Goal: Task Accomplishment & Management: Use online tool/utility

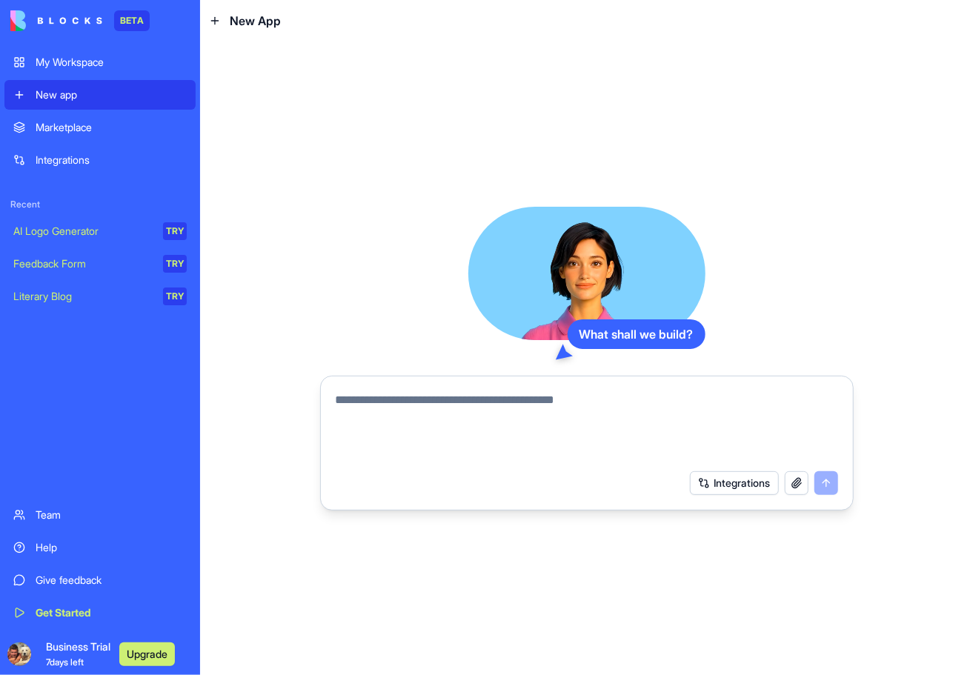
click at [538, 432] on textarea at bounding box center [587, 426] width 502 height 71
paste textarea "**********"
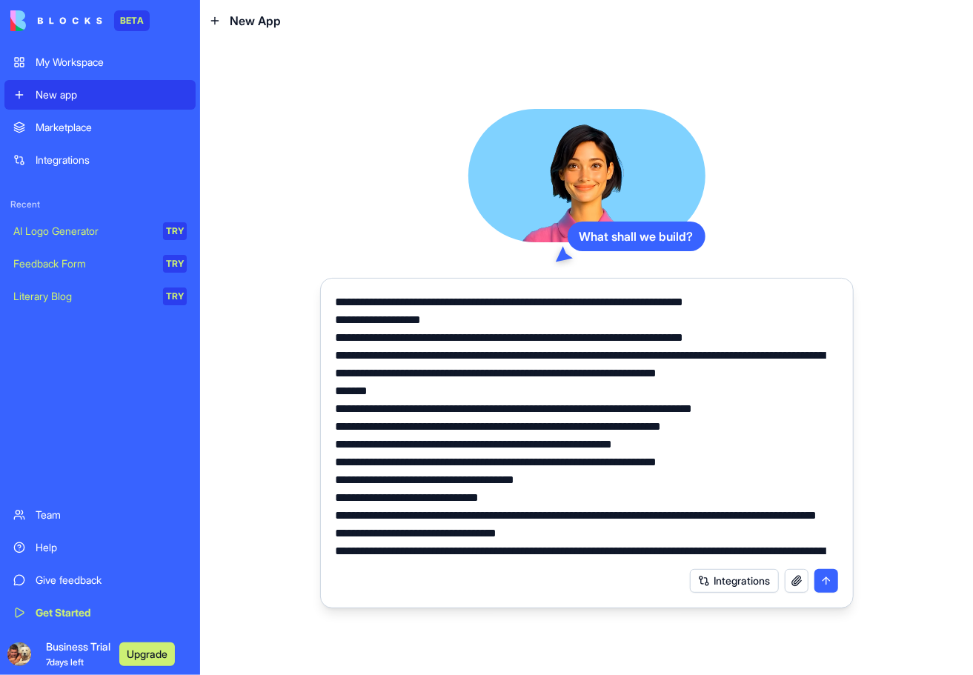
scroll to position [1332, 0]
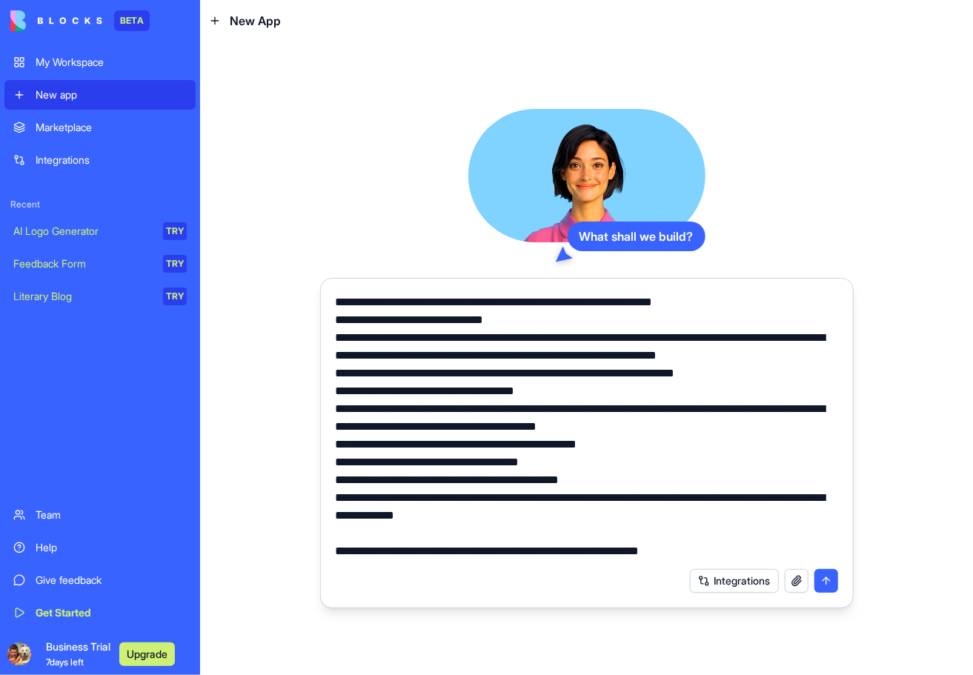
type textarea "**********"
click at [833, 581] on button "submit" at bounding box center [826, 581] width 24 height 24
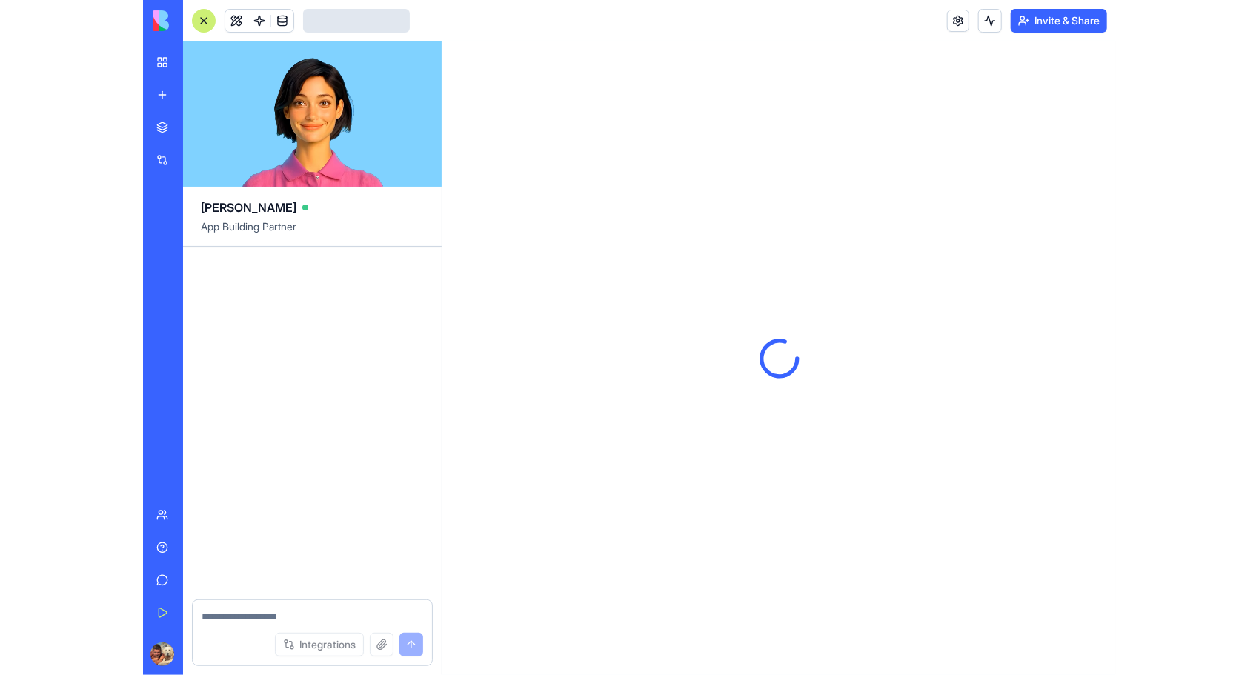
scroll to position [1730, 0]
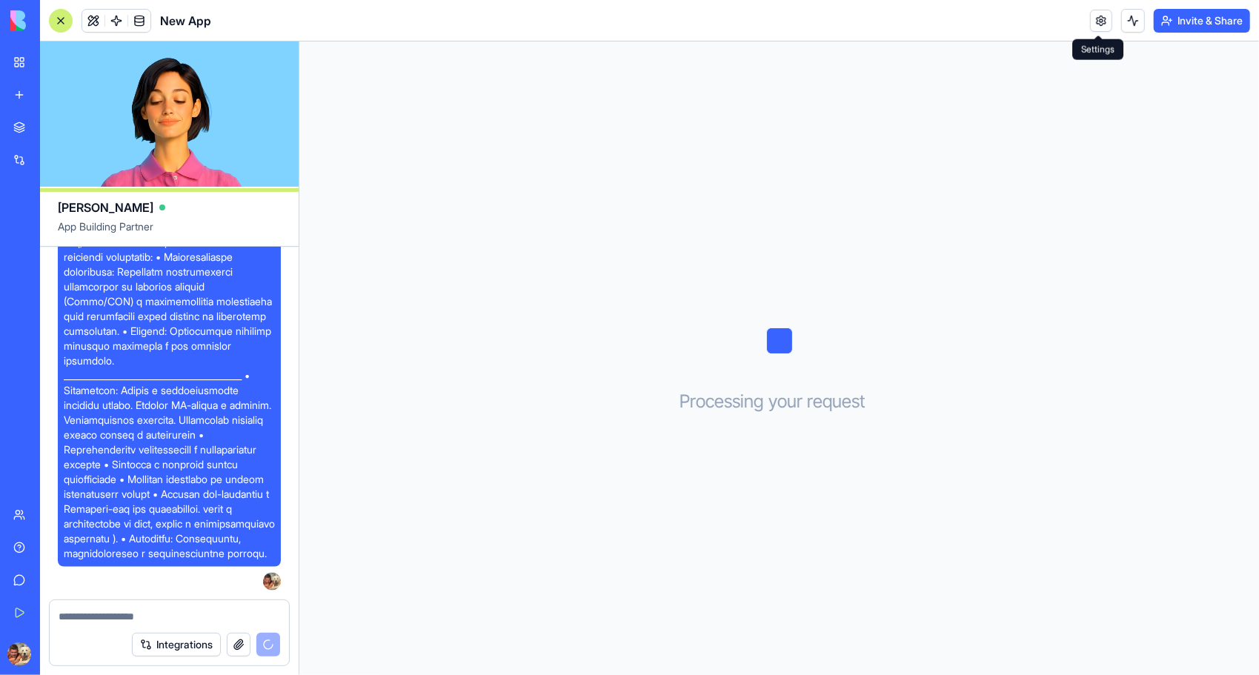
click at [972, 21] on link at bounding box center [1101, 21] width 22 height 22
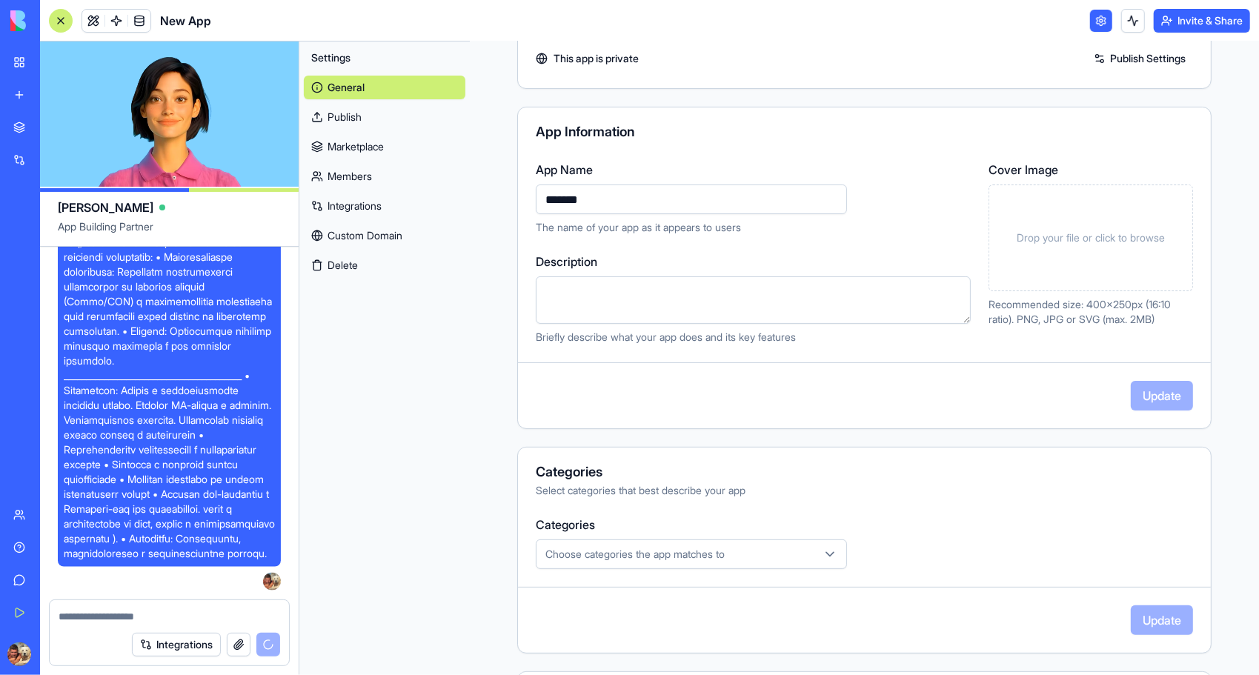
scroll to position [148, 0]
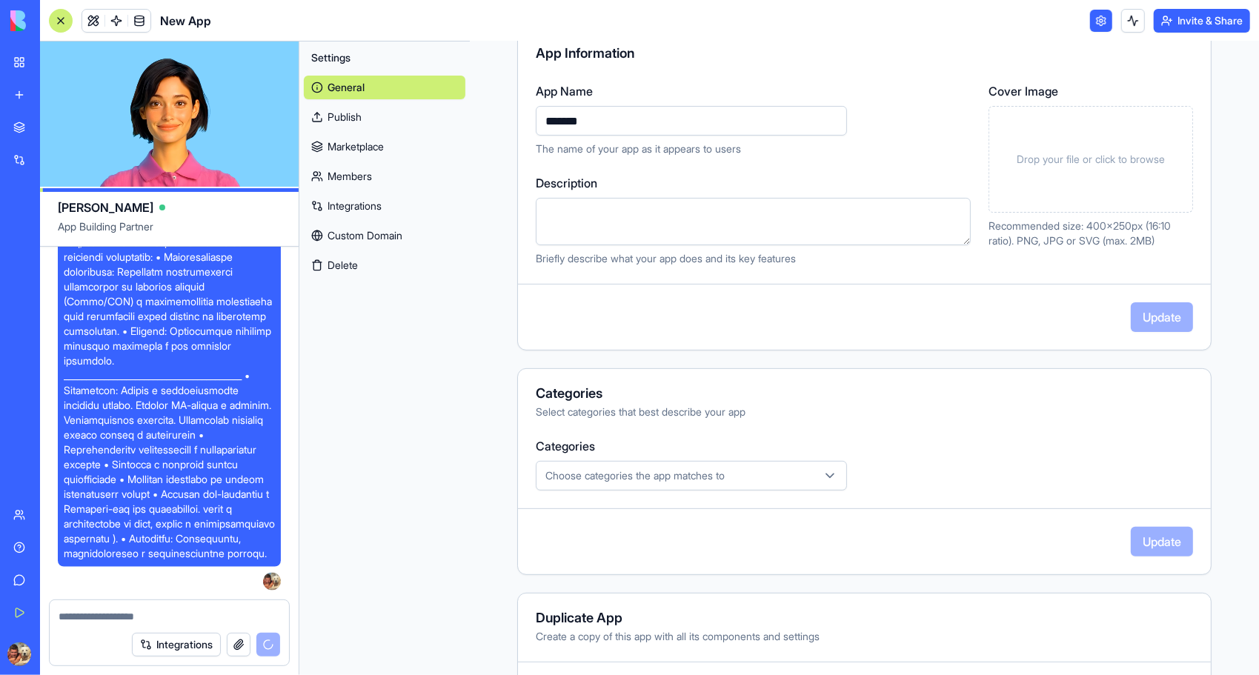
click at [362, 142] on link "Marketplace" at bounding box center [385, 147] width 162 height 24
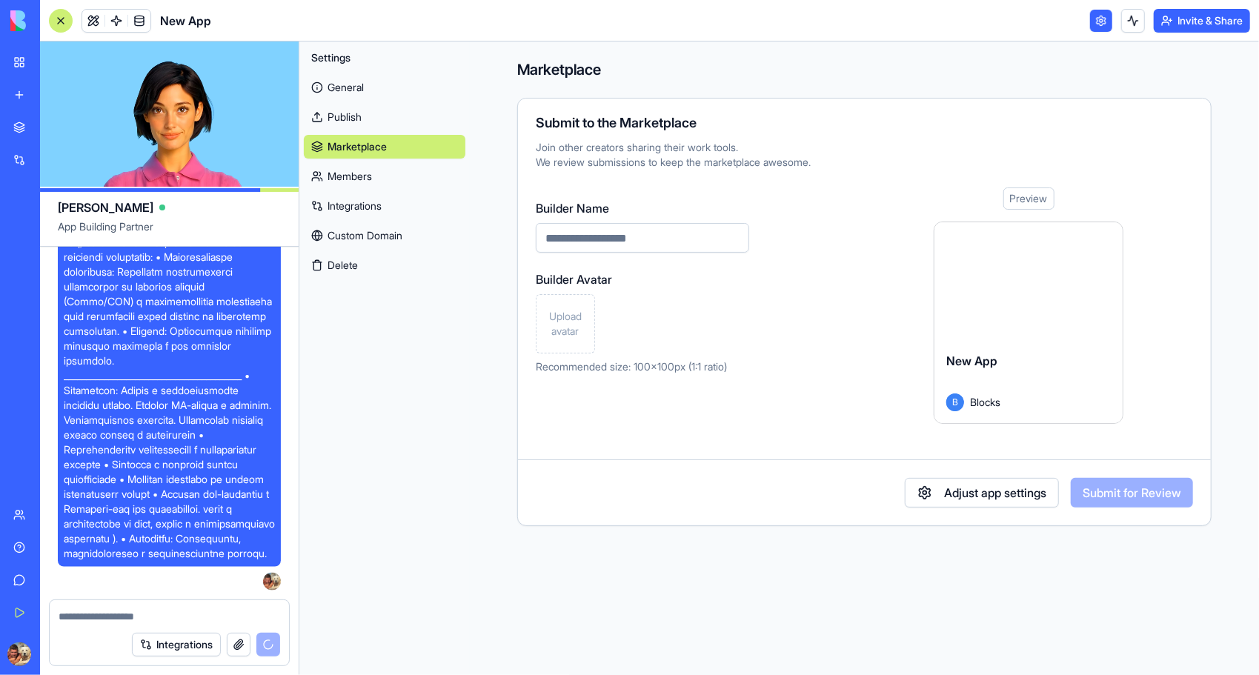
click at [337, 179] on link "Members" at bounding box center [385, 176] width 162 height 24
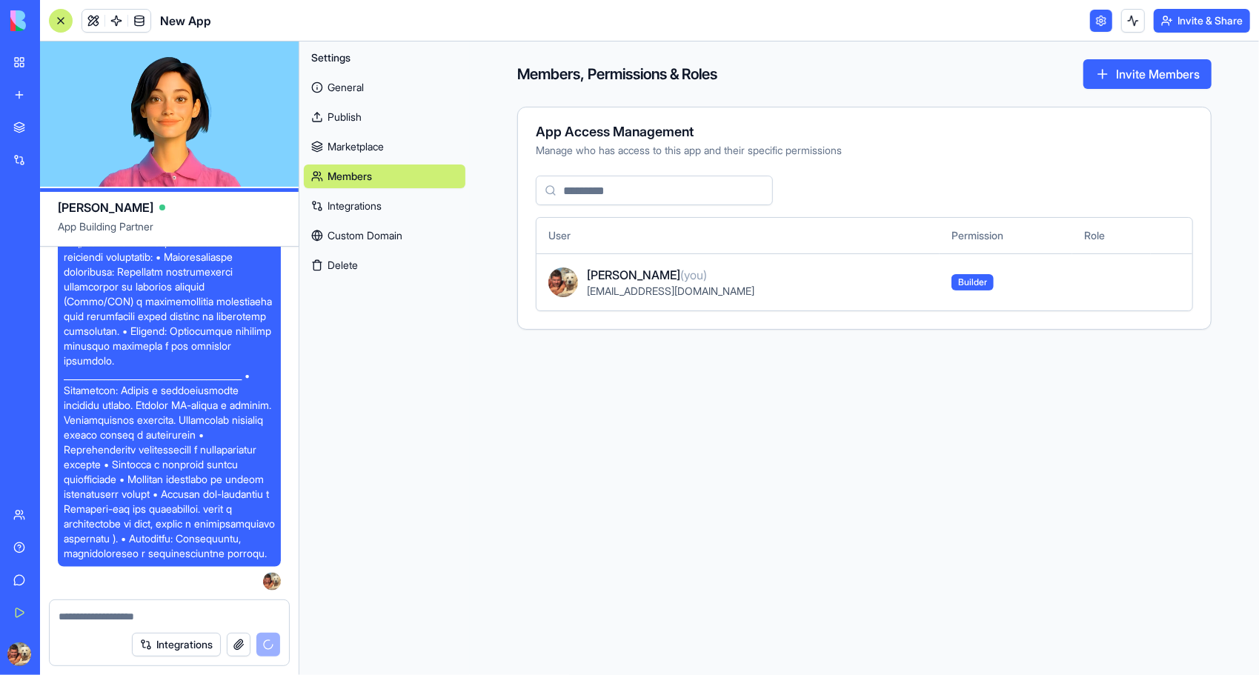
click at [350, 205] on link "Integrations" at bounding box center [385, 206] width 162 height 24
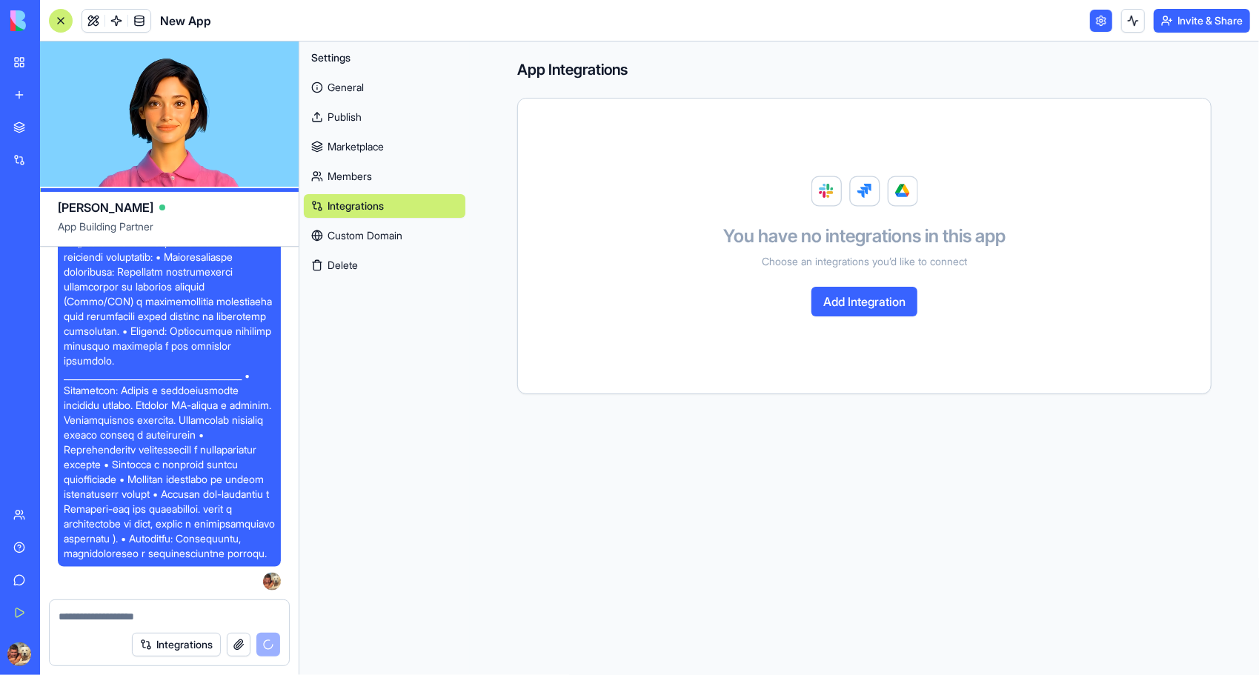
click at [355, 89] on link "General" at bounding box center [385, 88] width 162 height 24
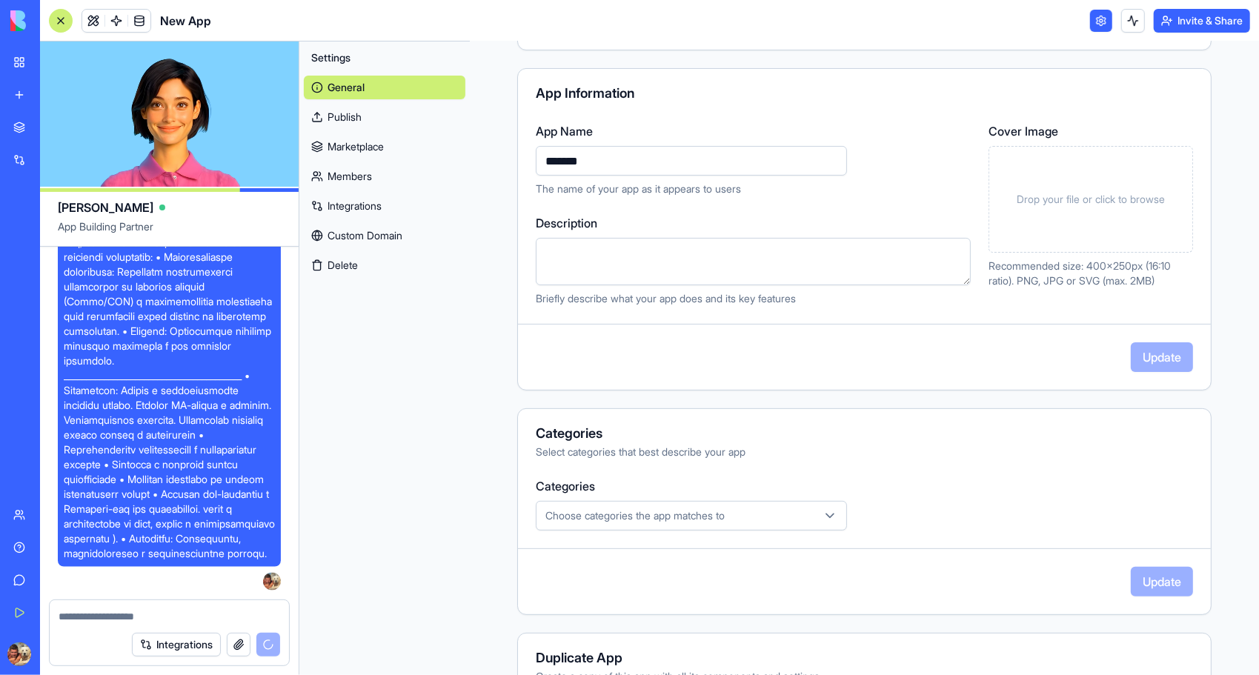
scroll to position [217, 0]
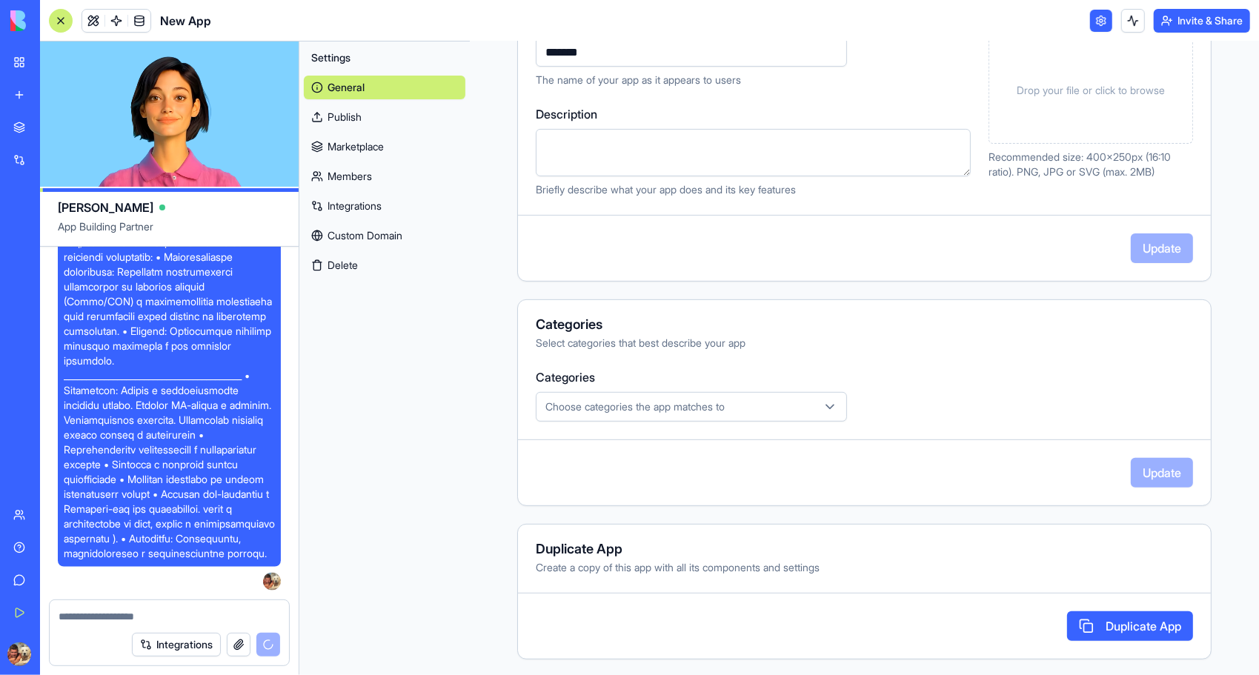
click at [821, 405] on div "Choose categories the app matches to" at bounding box center [691, 406] width 304 height 15
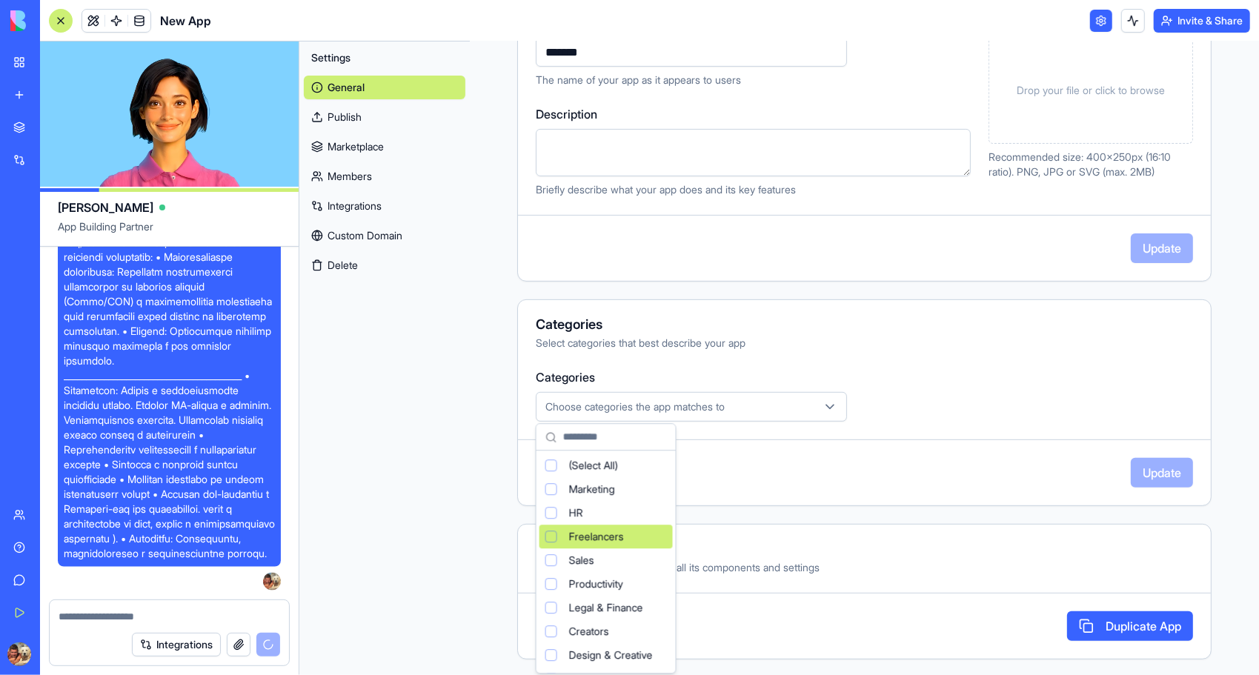
click at [956, 421] on html "BETA My Workspace New app Marketplace Integrations Recent New App AI Logo Gener…" at bounding box center [629, 337] width 1259 height 675
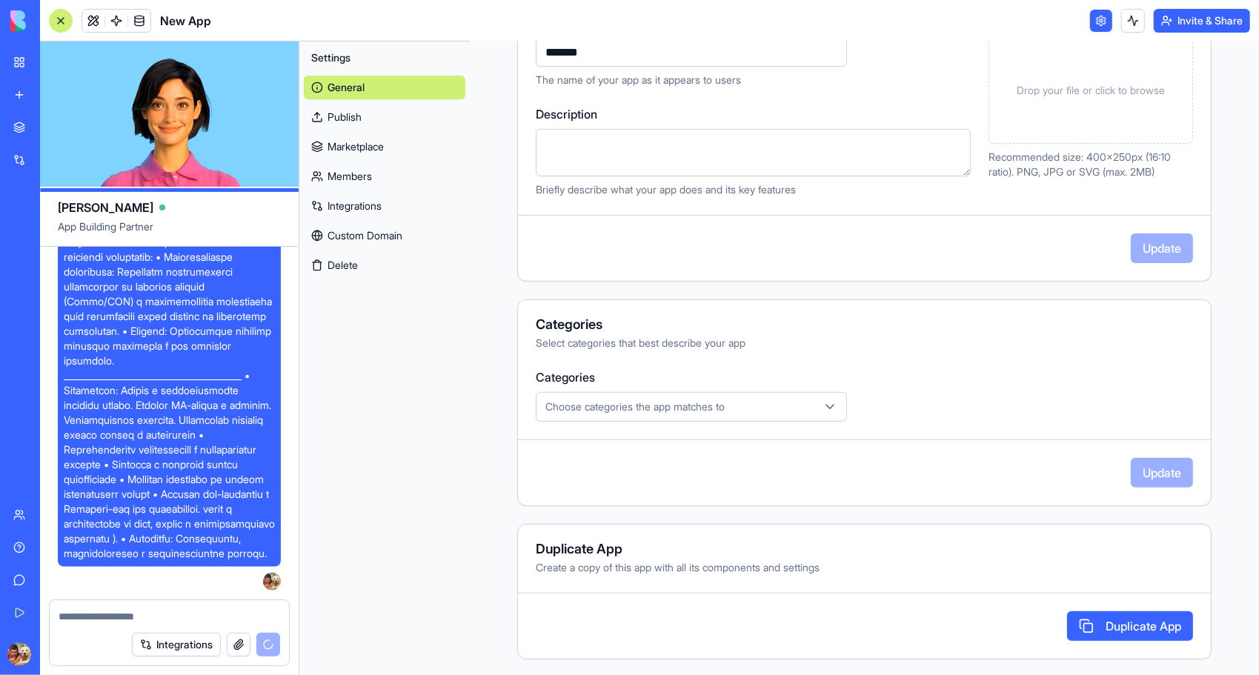
click at [397, 479] on div "Settings General Publish Marketplace Members Integrations Custom Domain Delete" at bounding box center [384, 357] width 170 height 633
click at [972, 24] on link at bounding box center [1101, 21] width 22 height 22
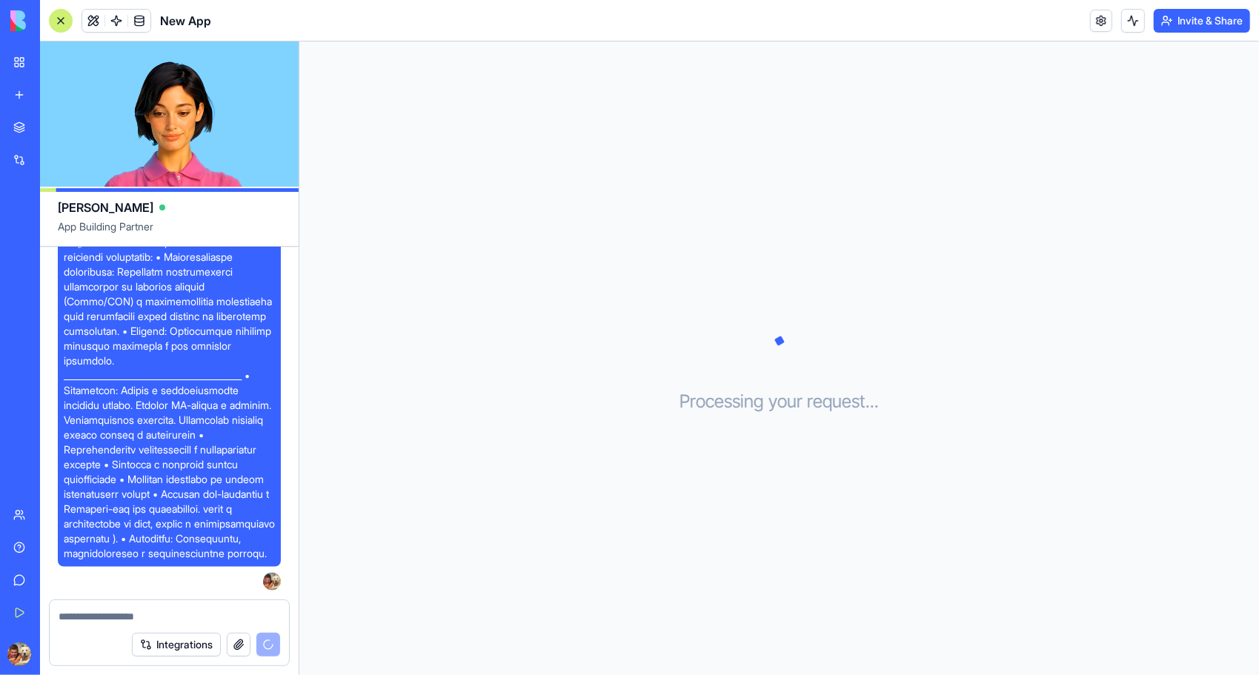
scroll to position [1656, 0]
click at [135, 22] on link at bounding box center [139, 21] width 22 height 22
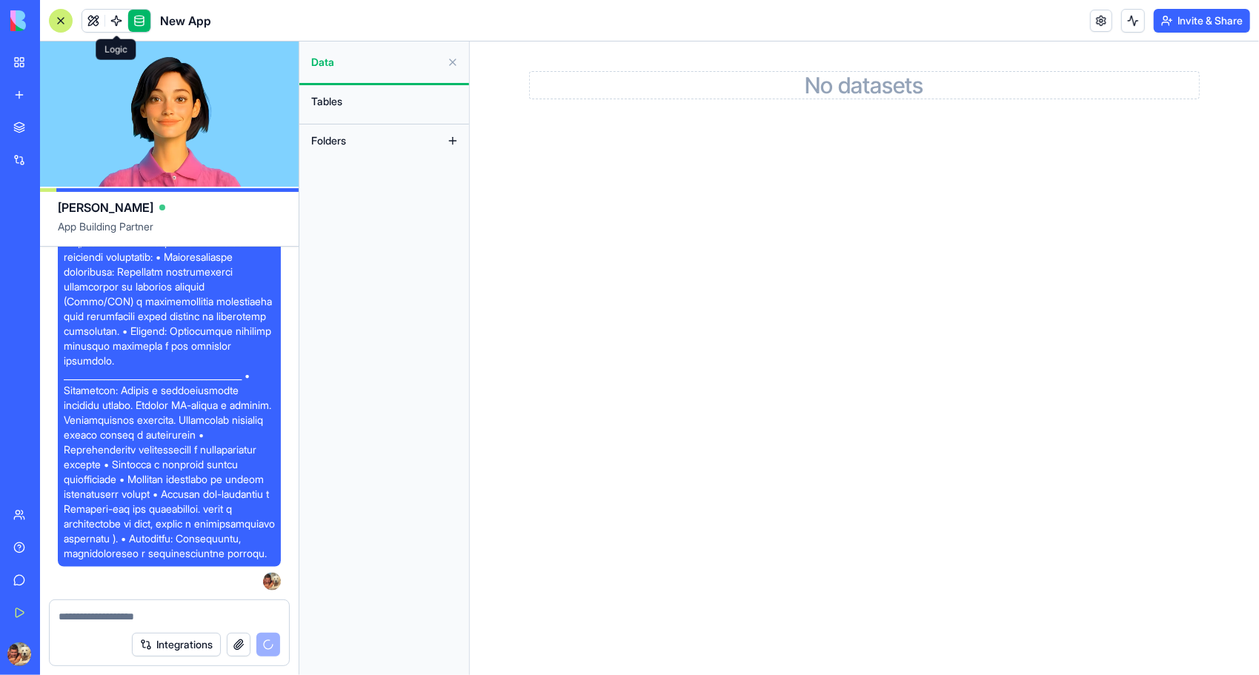
click at [108, 21] on link at bounding box center [116, 21] width 22 height 22
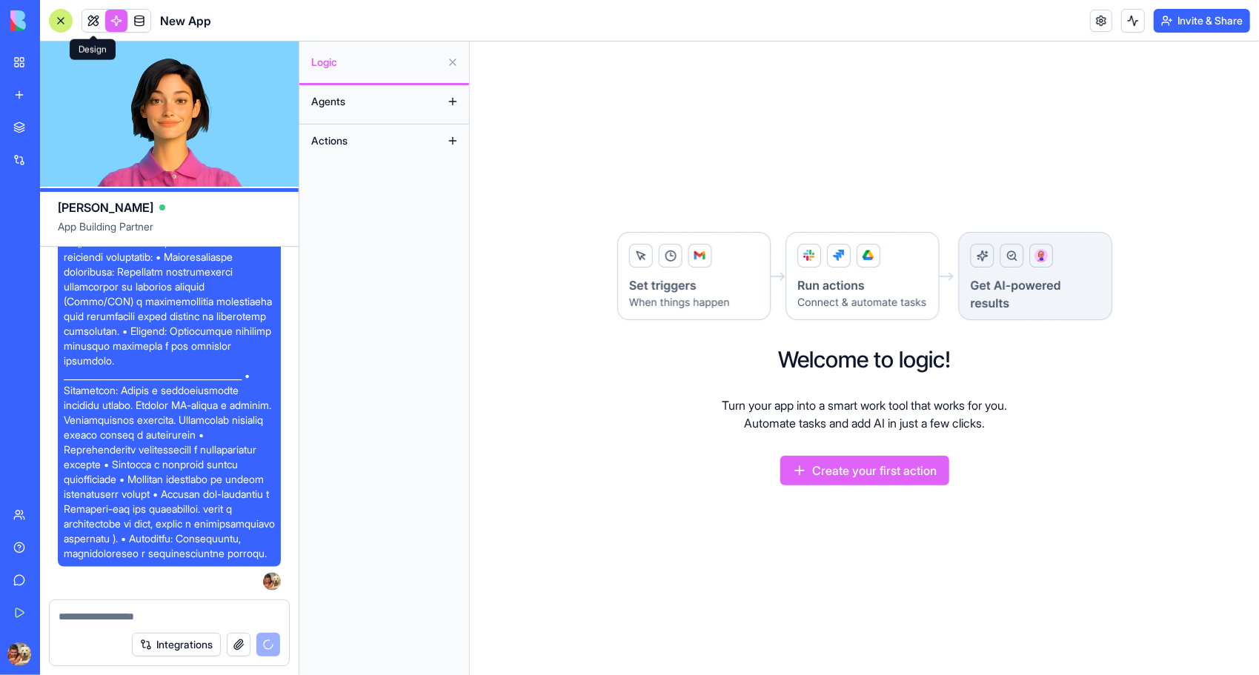
click at [90, 25] on link at bounding box center [93, 21] width 22 height 22
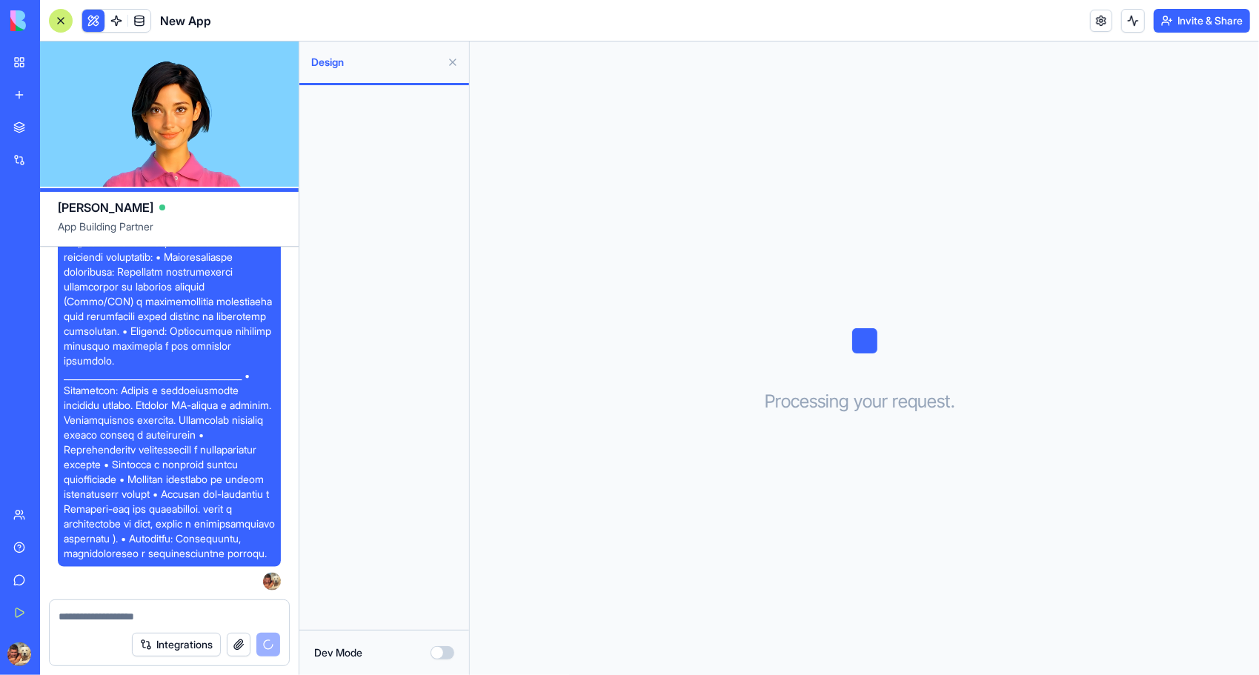
scroll to position [1434, 0]
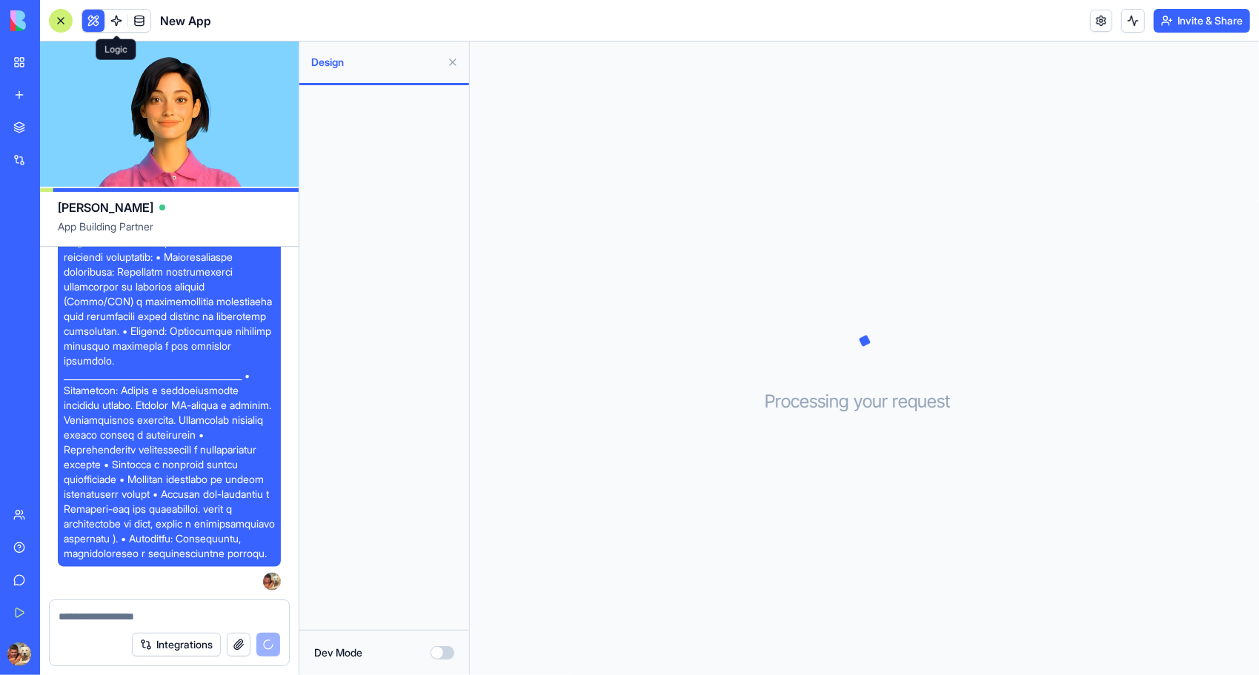
click at [114, 21] on link at bounding box center [116, 21] width 22 height 22
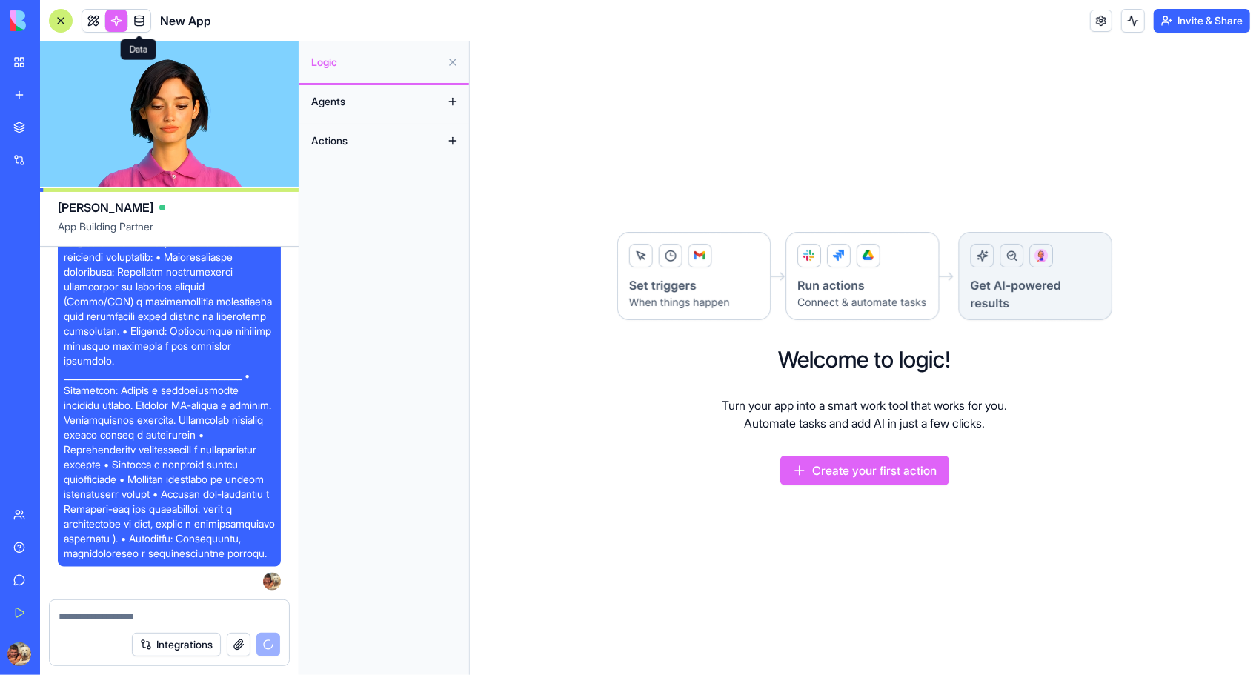
click at [143, 20] on link at bounding box center [139, 21] width 22 height 22
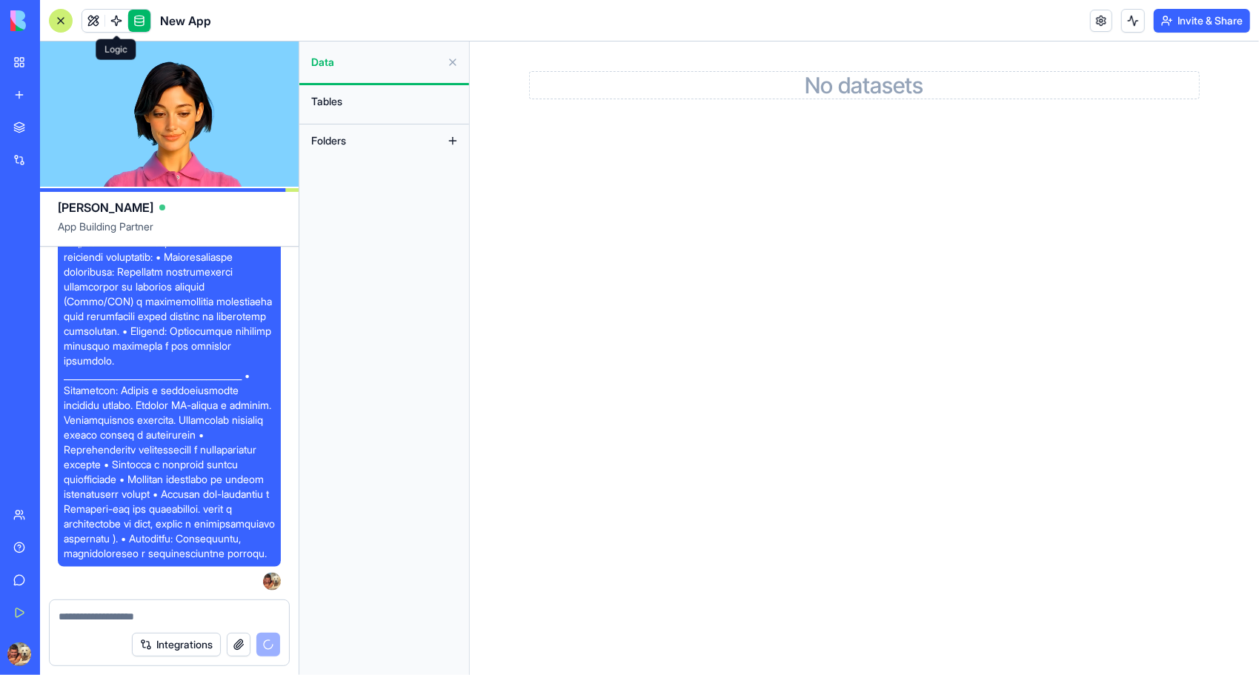
click at [122, 21] on link at bounding box center [116, 21] width 22 height 22
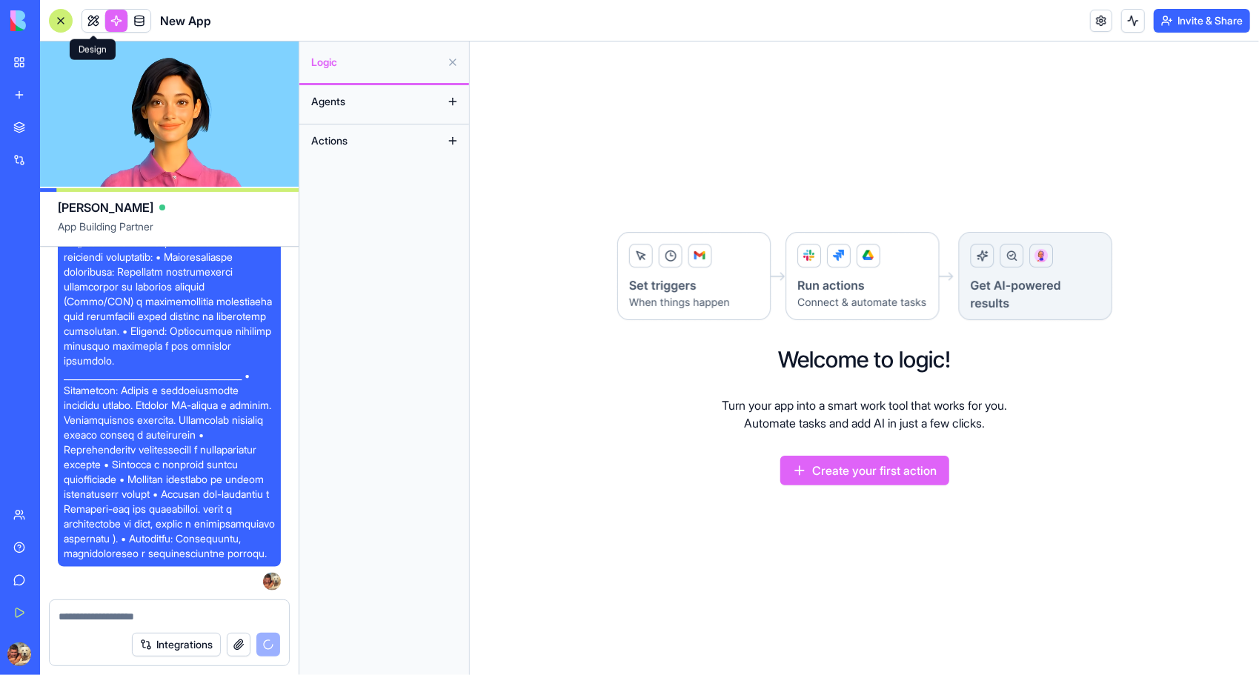
click at [89, 27] on link at bounding box center [93, 21] width 22 height 22
